Goal: Task Accomplishment & Management: Use online tool/utility

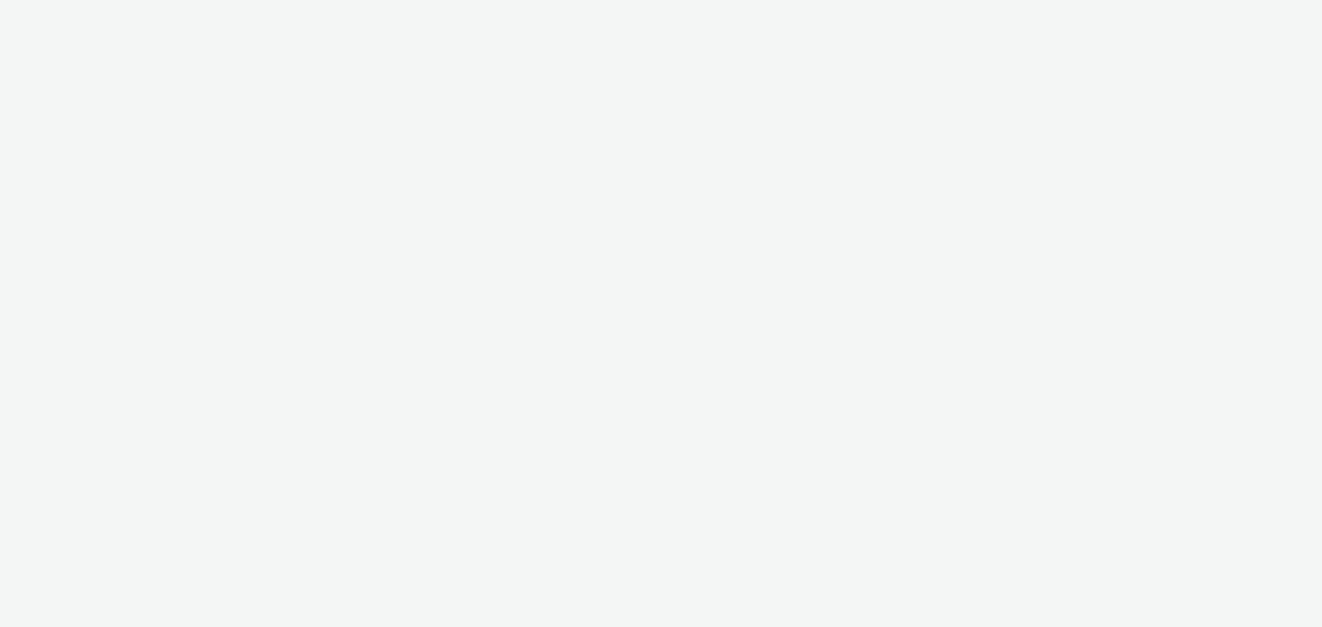
select select "fdd6df75-1d61-4035-b8b2-e303dce13929"
select select "81f8f10d-0682-4666-850e-e8b5770c7404"
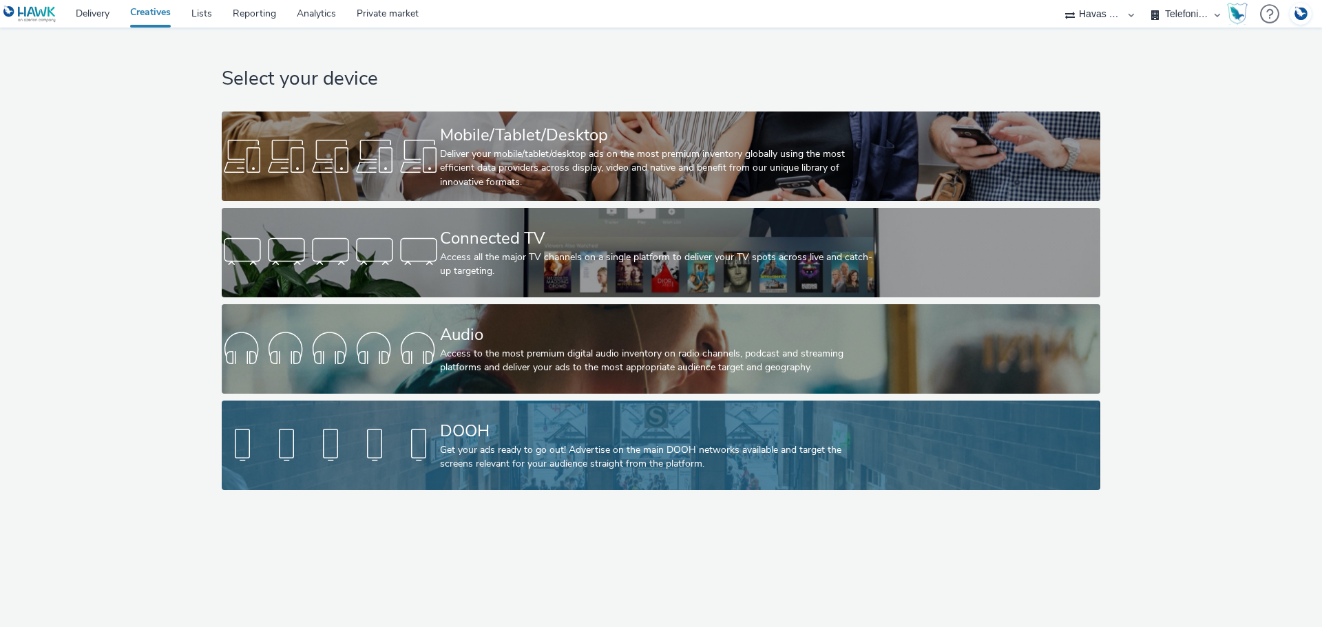
click at [598, 447] on div "Get your ads ready to go out! Advertise on the main DOOH networks available and…" at bounding box center [658, 458] width 437 height 28
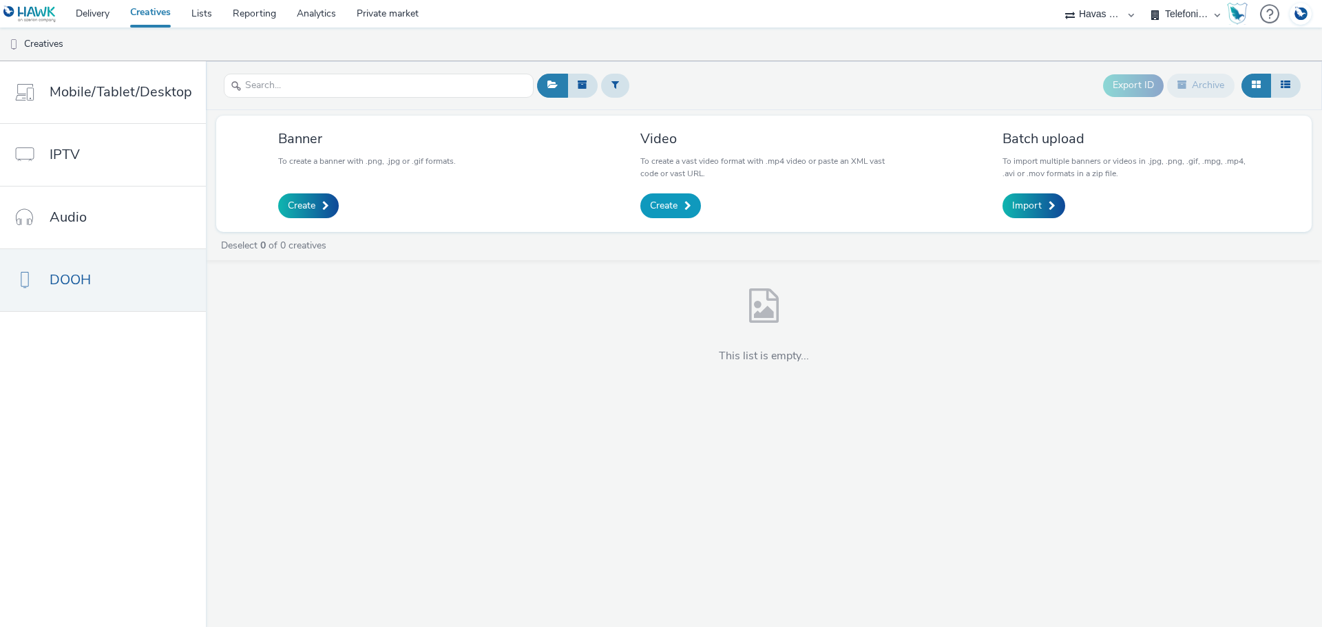
click at [680, 207] on link "Create" at bounding box center [670, 206] width 61 height 25
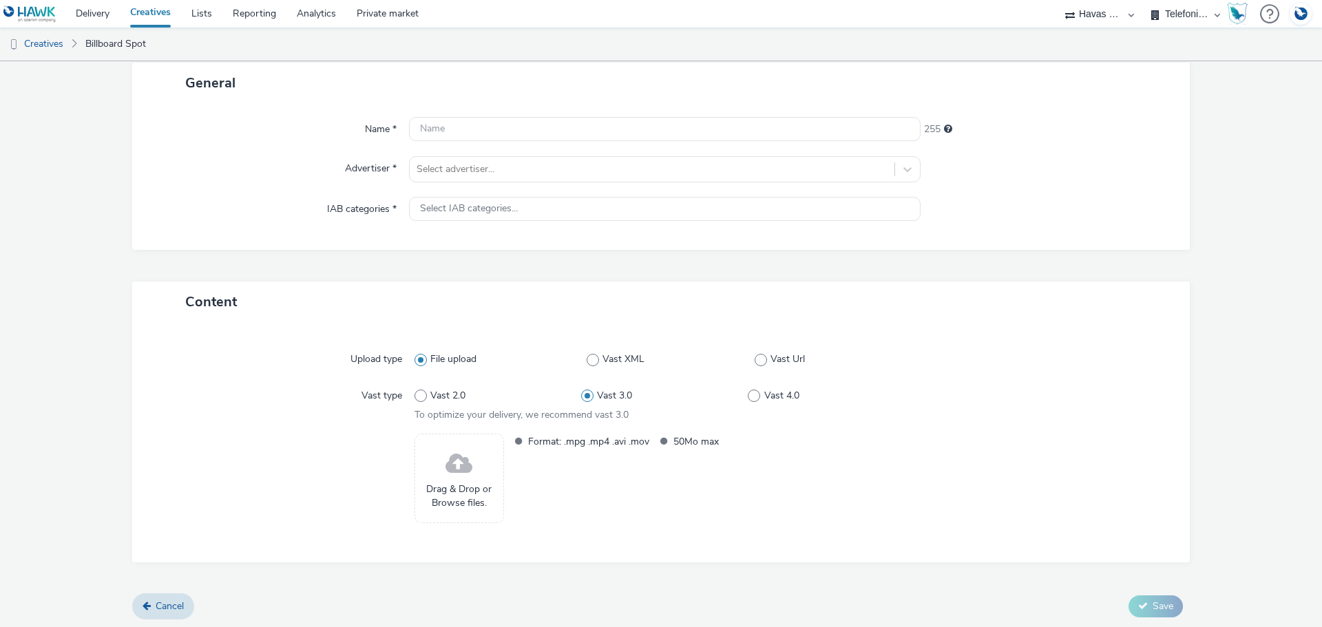
scroll to position [85, 0]
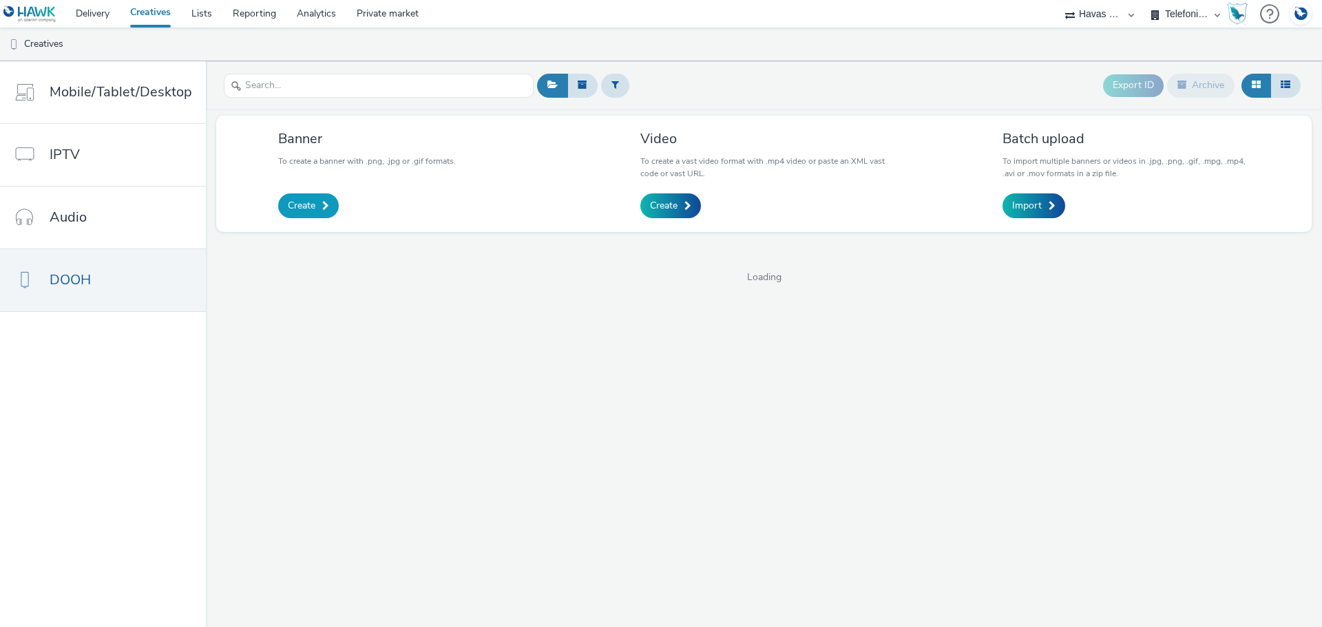
click at [326, 202] on span at bounding box center [325, 206] width 7 height 10
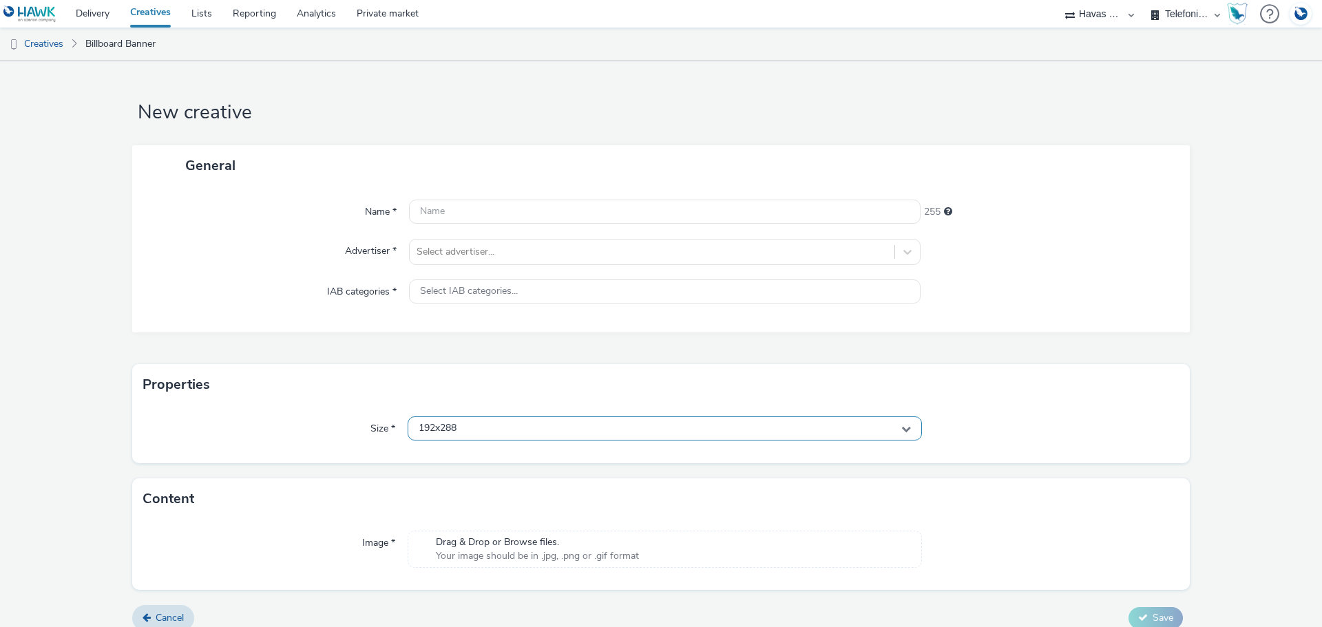
click at [537, 426] on div "192x288" at bounding box center [665, 429] width 514 height 24
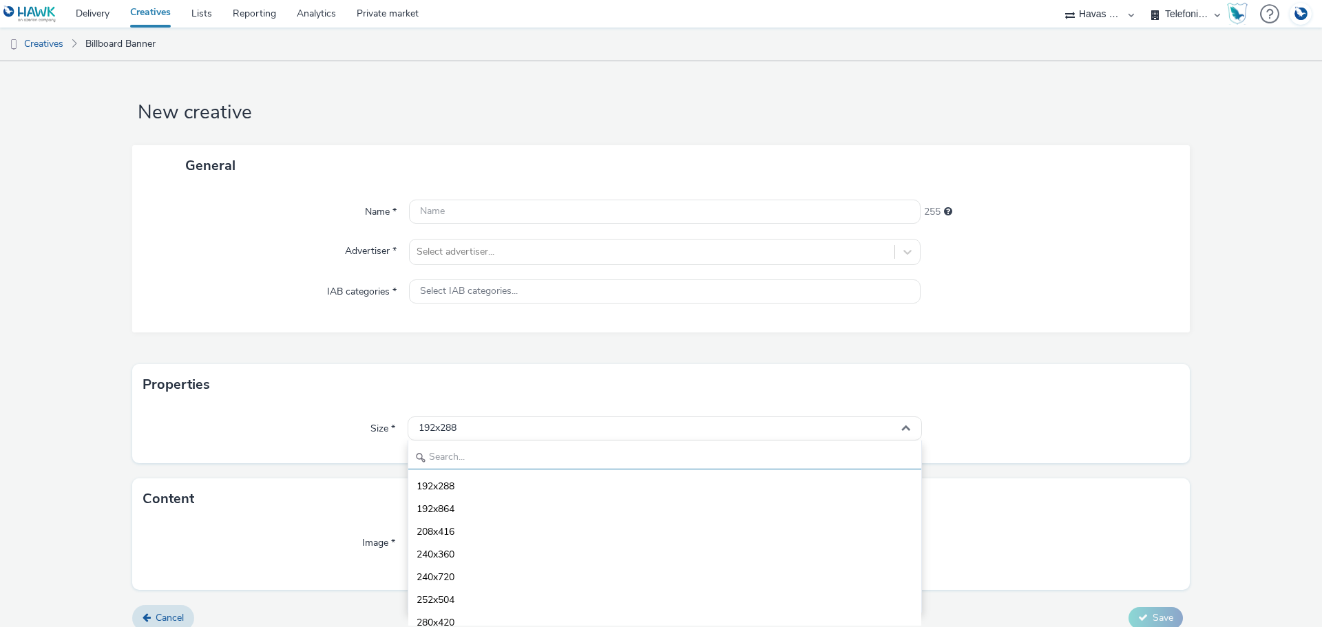
click at [539, 448] on input "text" at bounding box center [664, 458] width 513 height 24
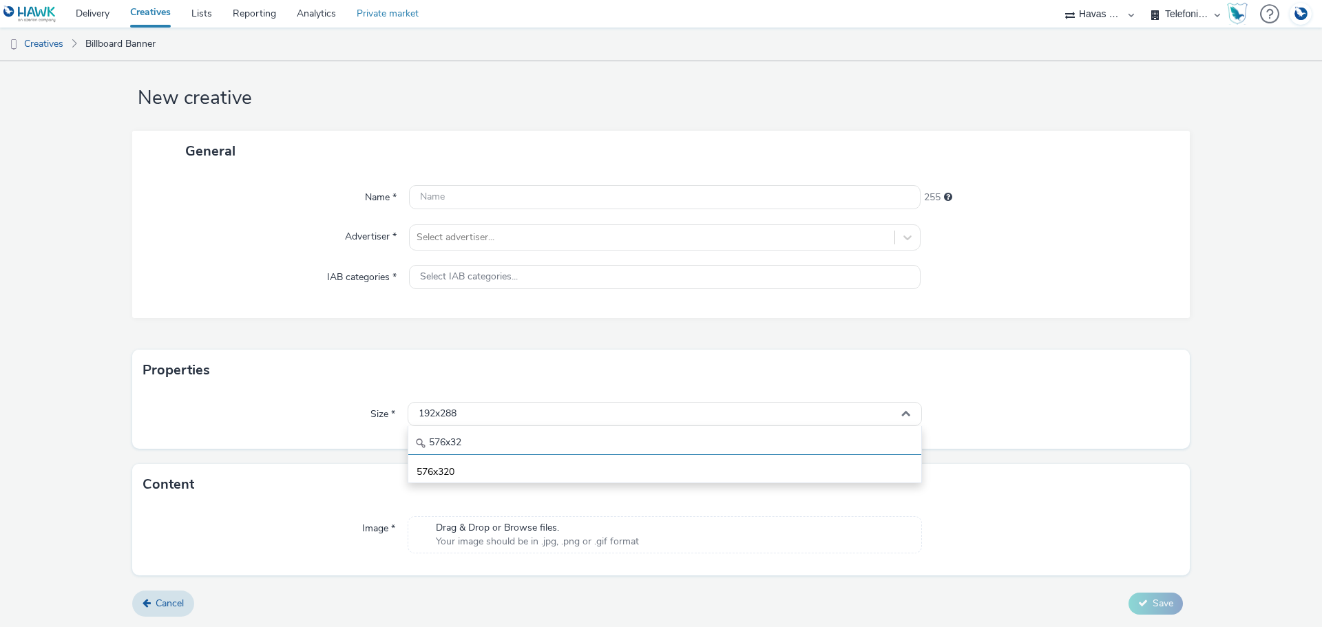
type input "576x32"
click at [94, 10] on link "Delivery" at bounding box center [92, 14] width 54 height 28
